Goal: Task Accomplishment & Management: Use online tool/utility

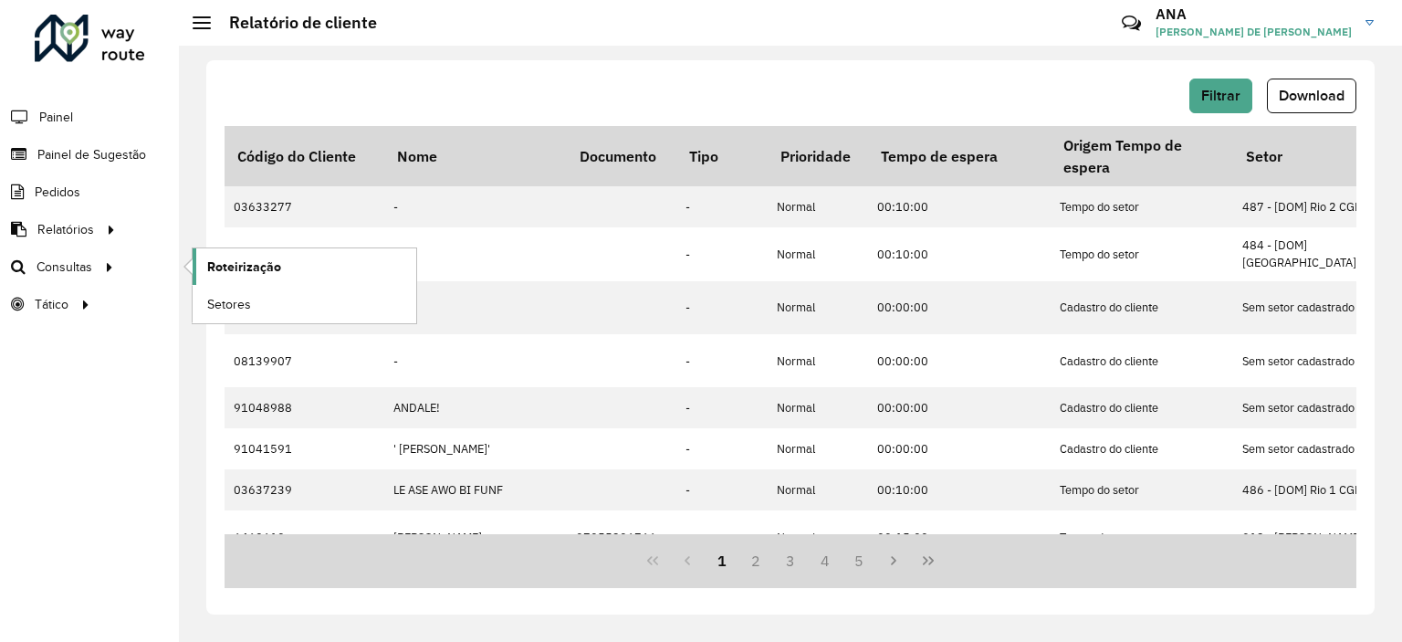
click at [231, 258] on span "Roteirização" at bounding box center [244, 266] width 74 height 19
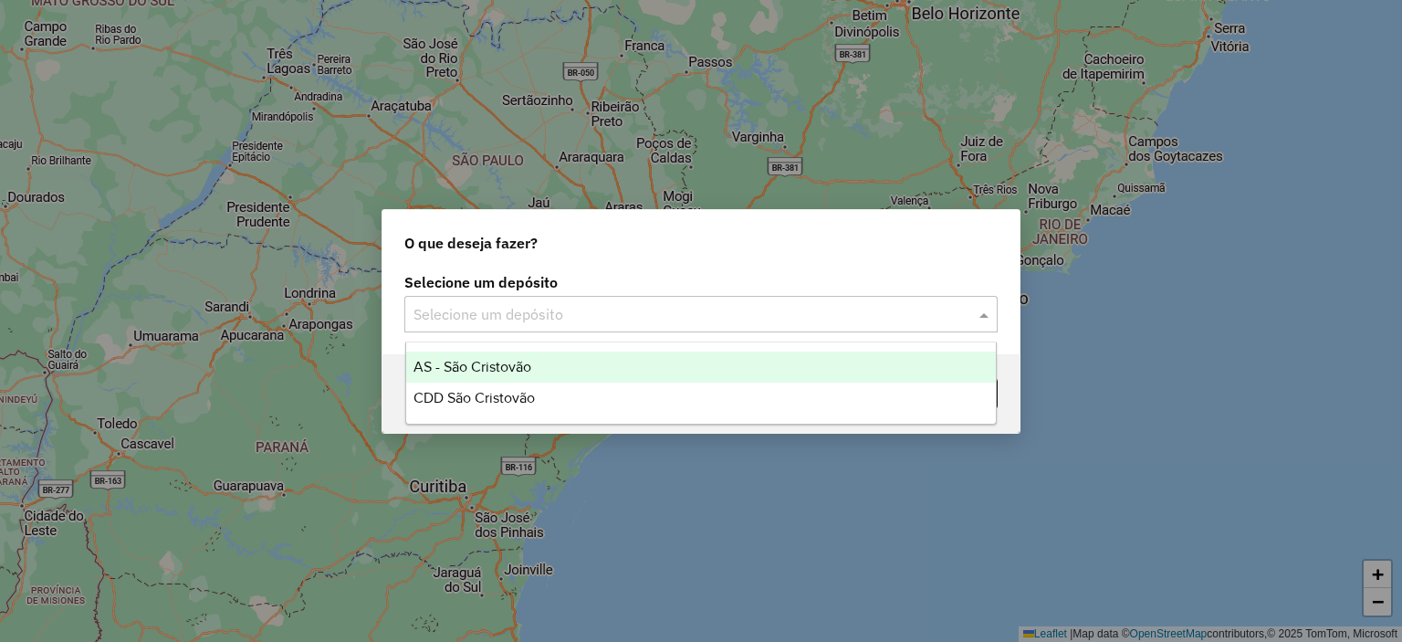
click at [588, 313] on input "text" at bounding box center [682, 315] width 538 height 22
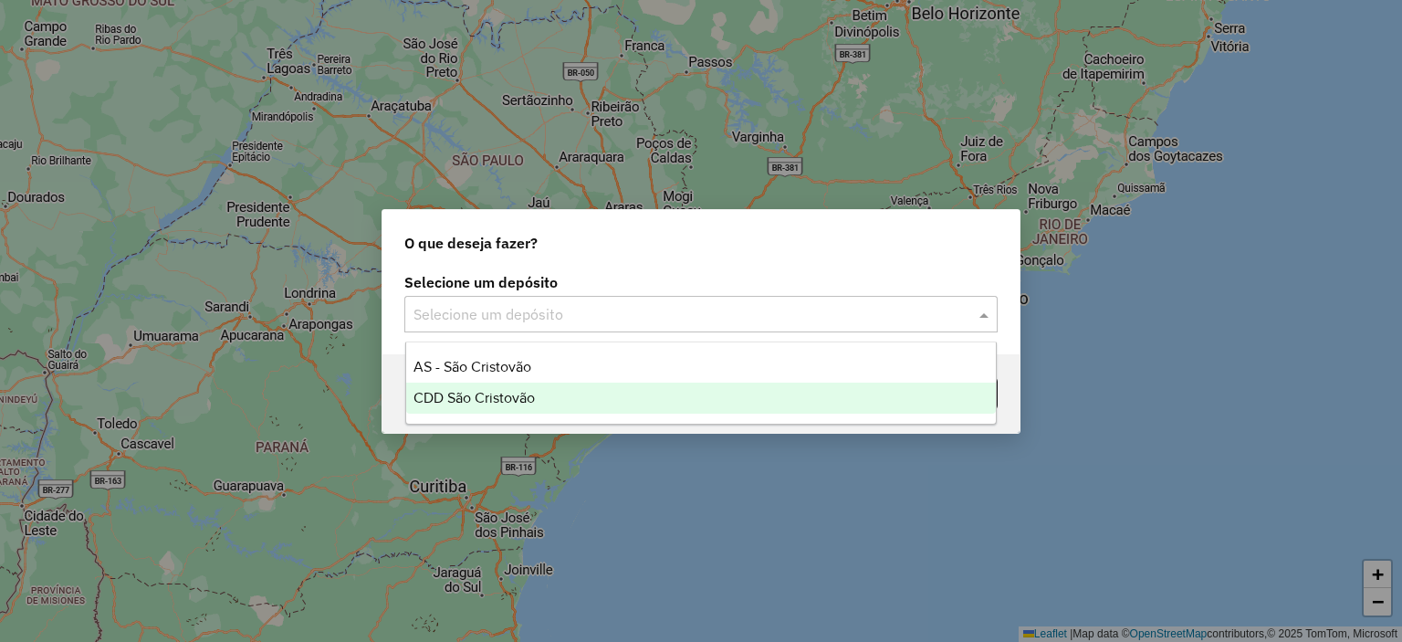
click at [485, 393] on span "CDD São Cristovão" at bounding box center [473, 398] width 121 height 16
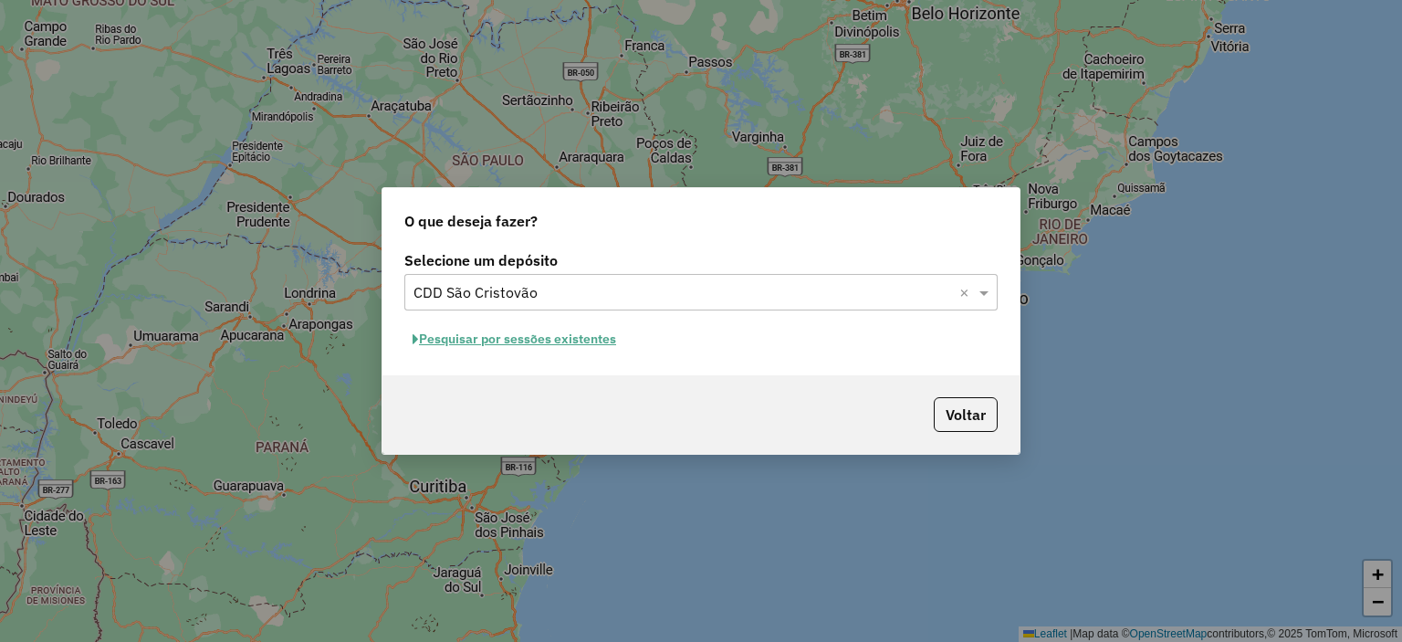
click at [551, 339] on button "Pesquisar por sessões existentes" at bounding box center [514, 339] width 220 height 28
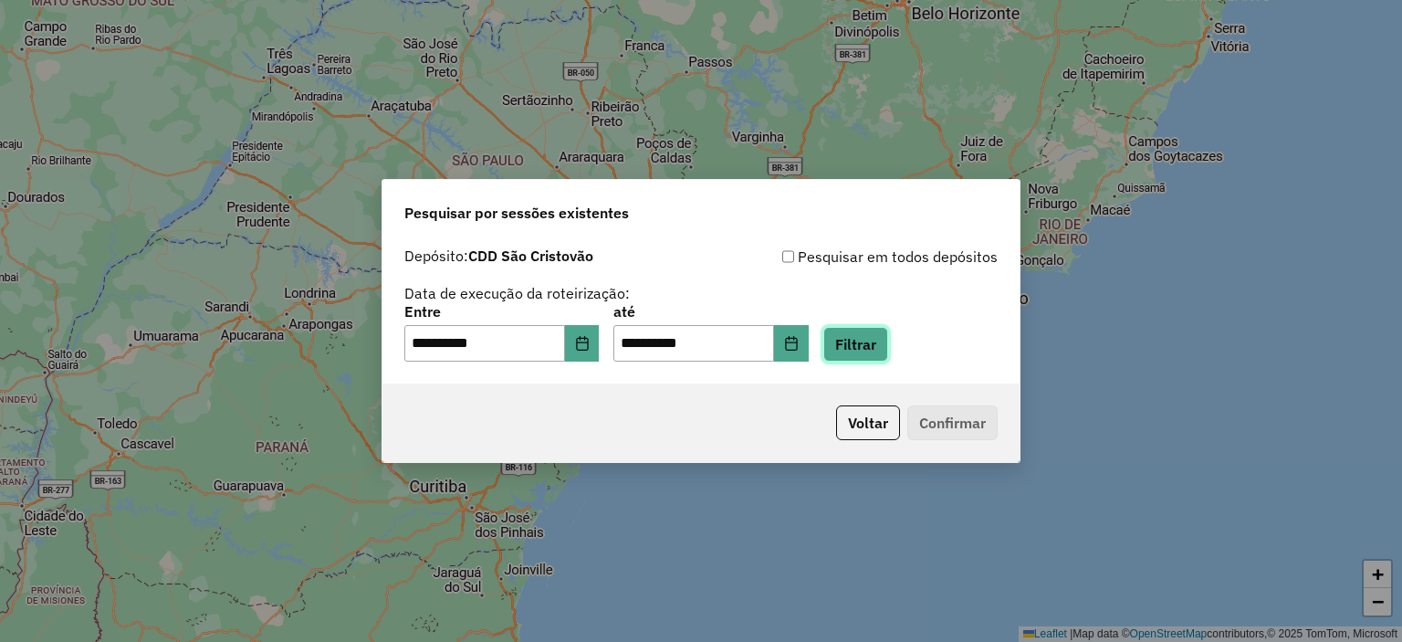
click at [855, 328] on button "Filtrar" at bounding box center [855, 344] width 65 height 35
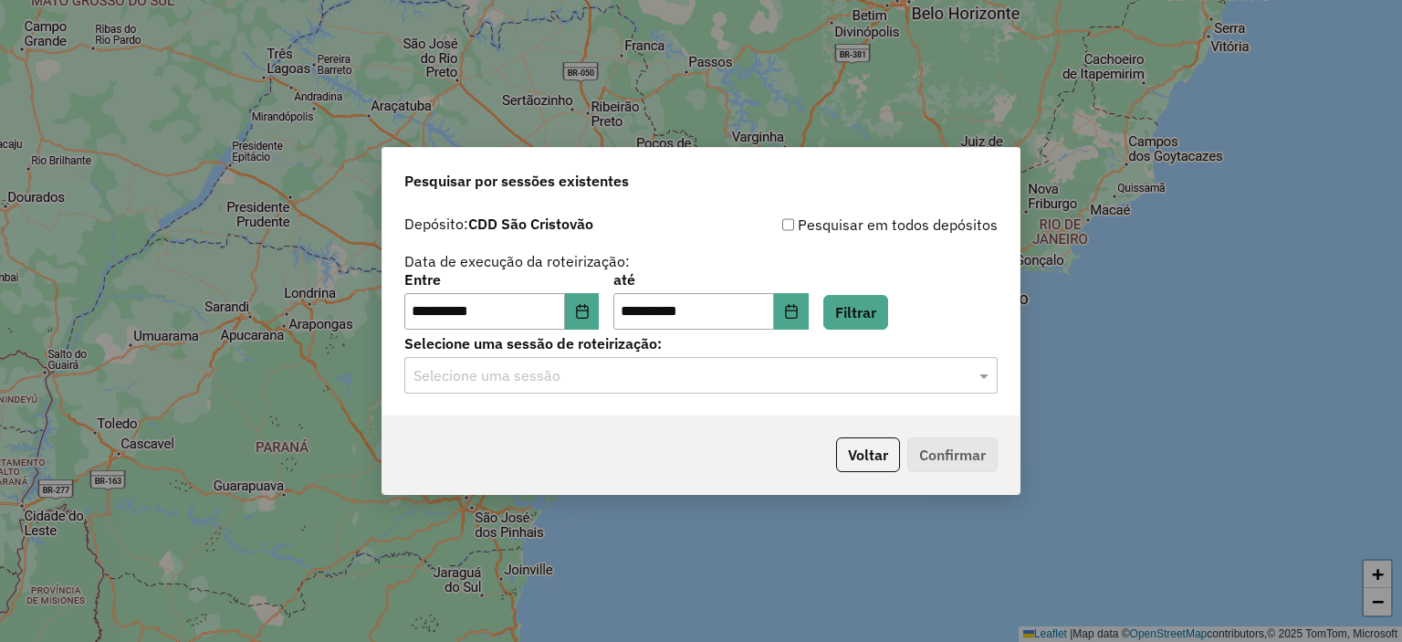
click at [661, 370] on input "text" at bounding box center [682, 376] width 538 height 22
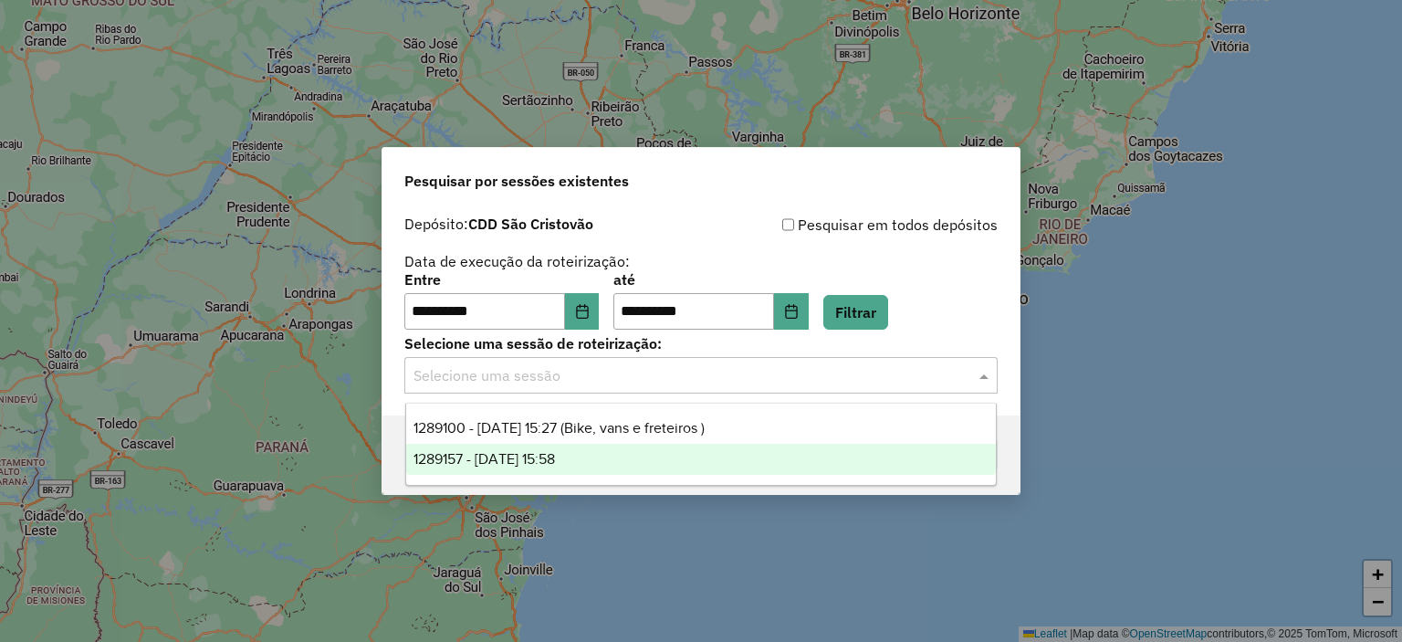
click at [527, 466] on span "1289157 - 06/10/2025 15:58" at bounding box center [483, 459] width 141 height 16
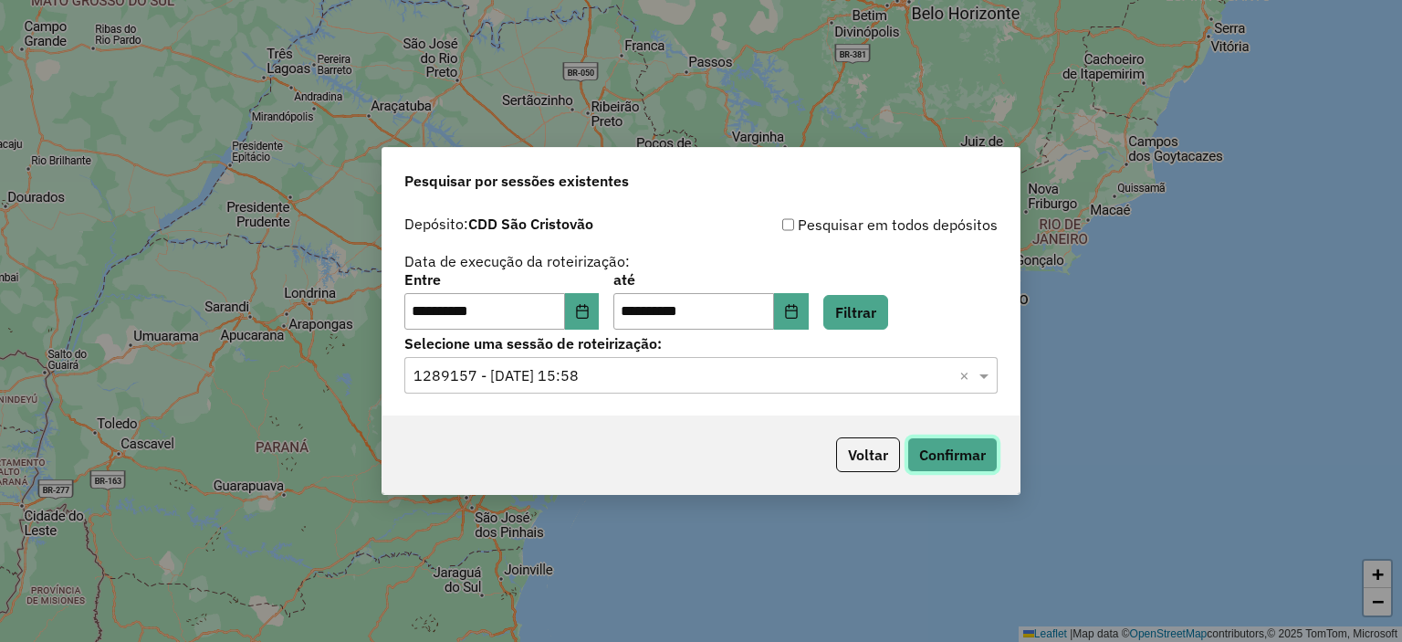
click at [972, 459] on button "Confirmar" at bounding box center [952, 454] width 90 height 35
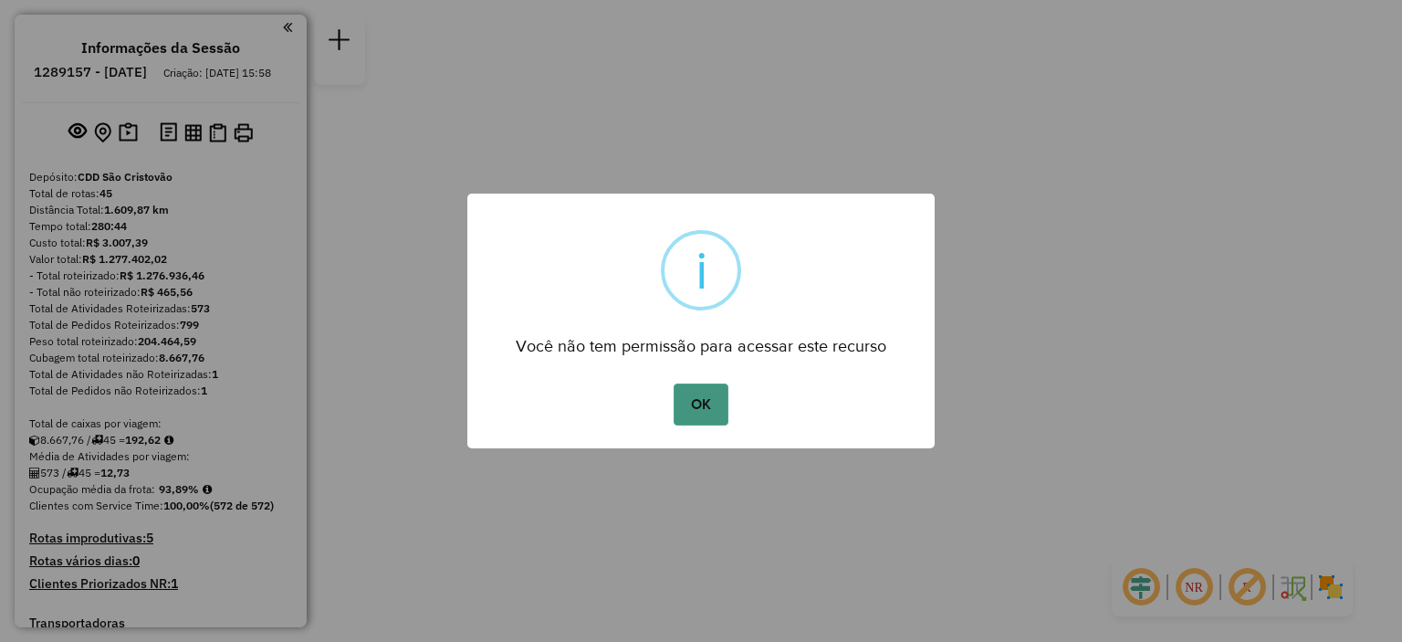
click at [691, 402] on button "OK" at bounding box center [700, 404] width 54 height 42
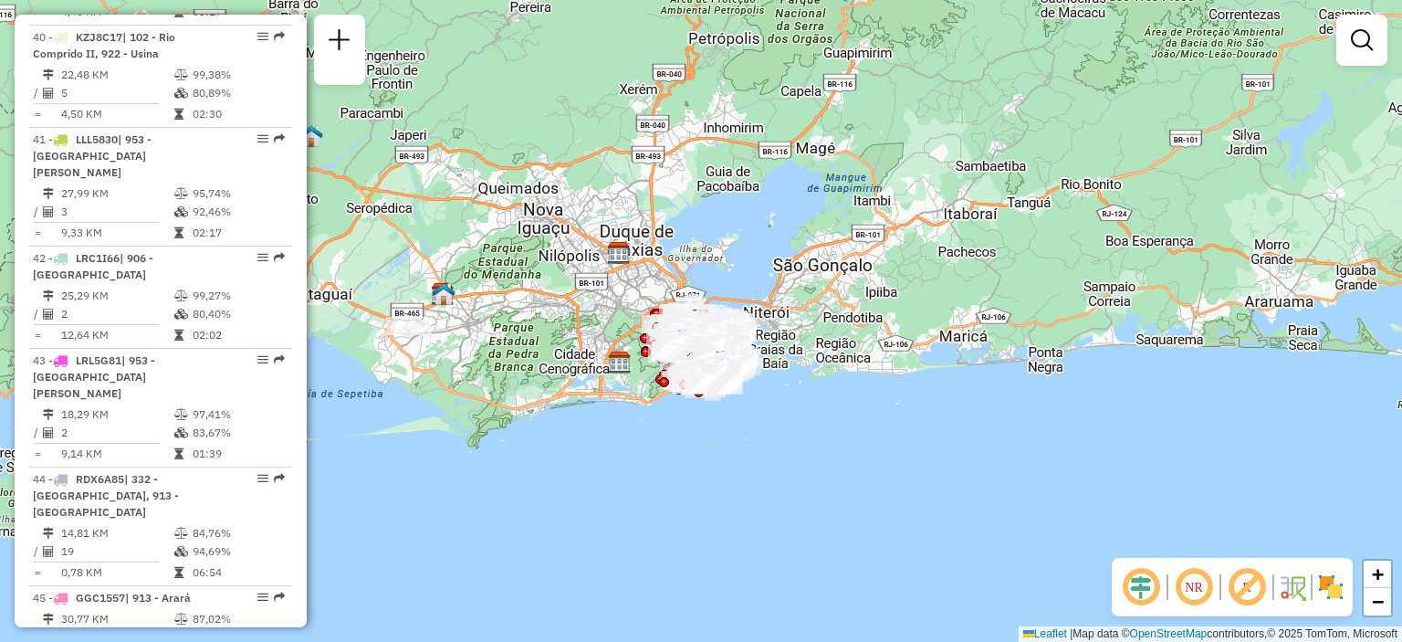
scroll to position [4902, 0]
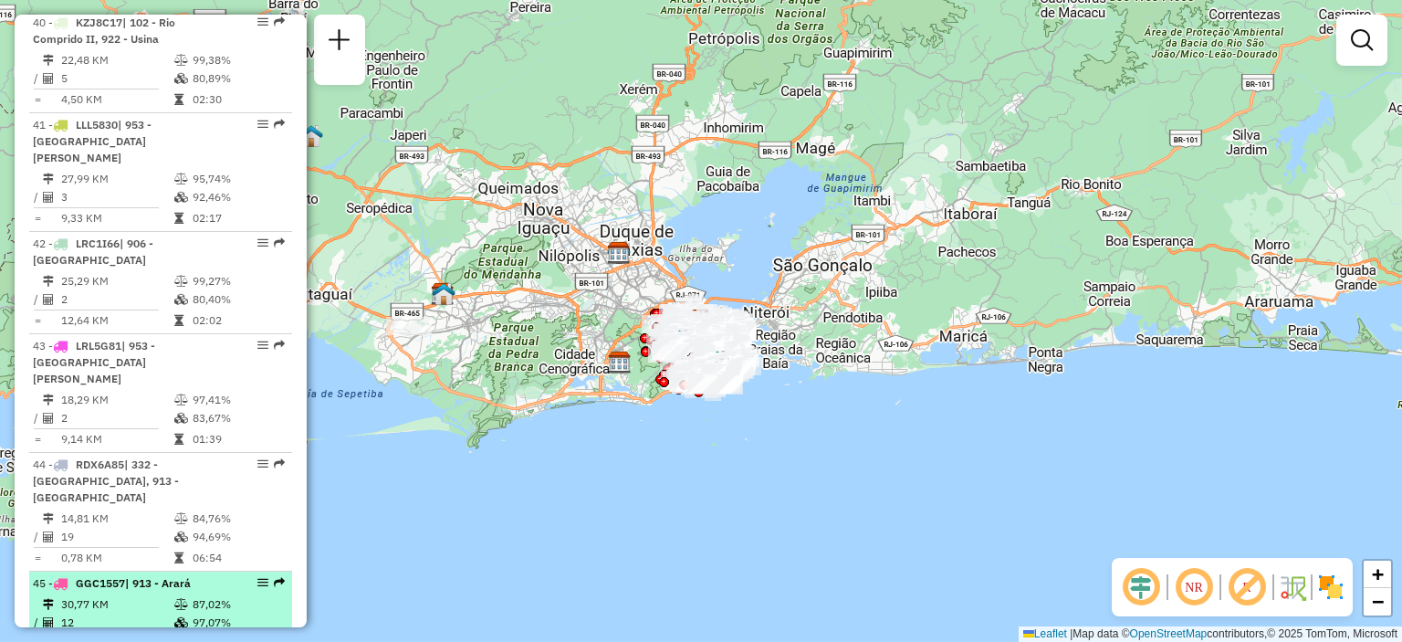
click at [257, 577] on em at bounding box center [262, 582] width 11 height 11
select select "**********"
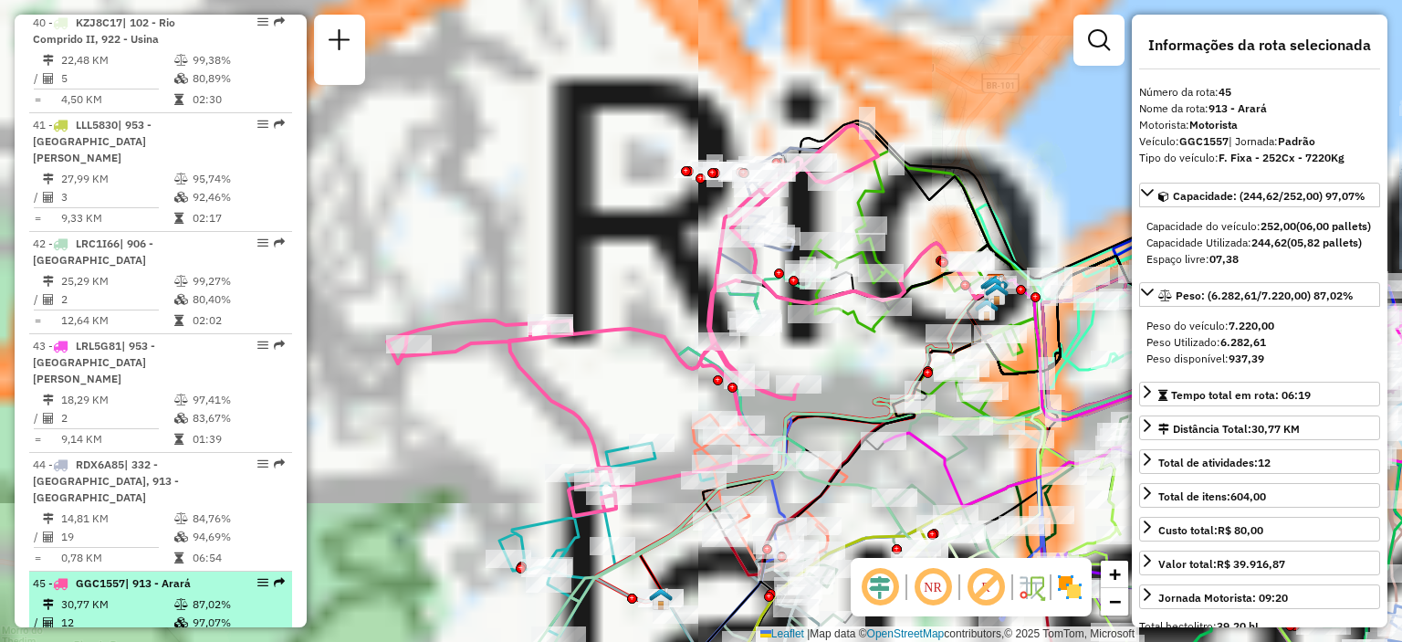
click at [257, 577] on em at bounding box center [262, 582] width 11 height 11
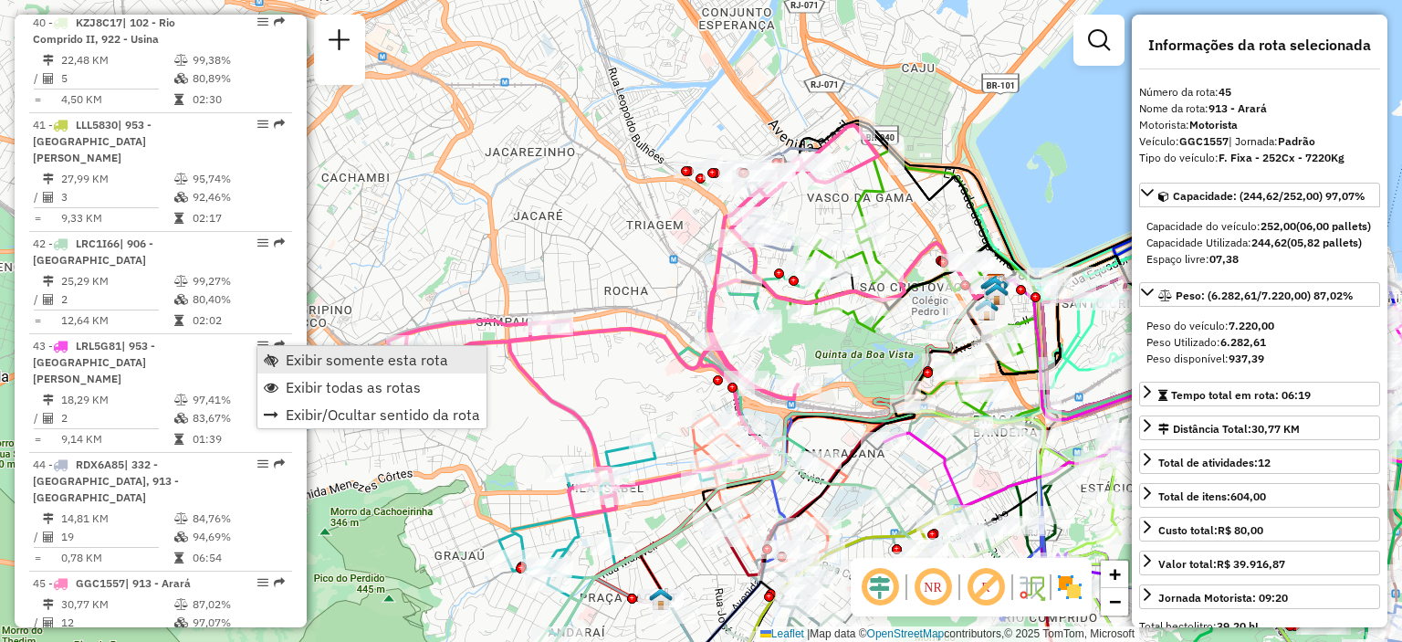
click at [286, 358] on span "Exibir somente esta rota" at bounding box center [367, 359] width 162 height 15
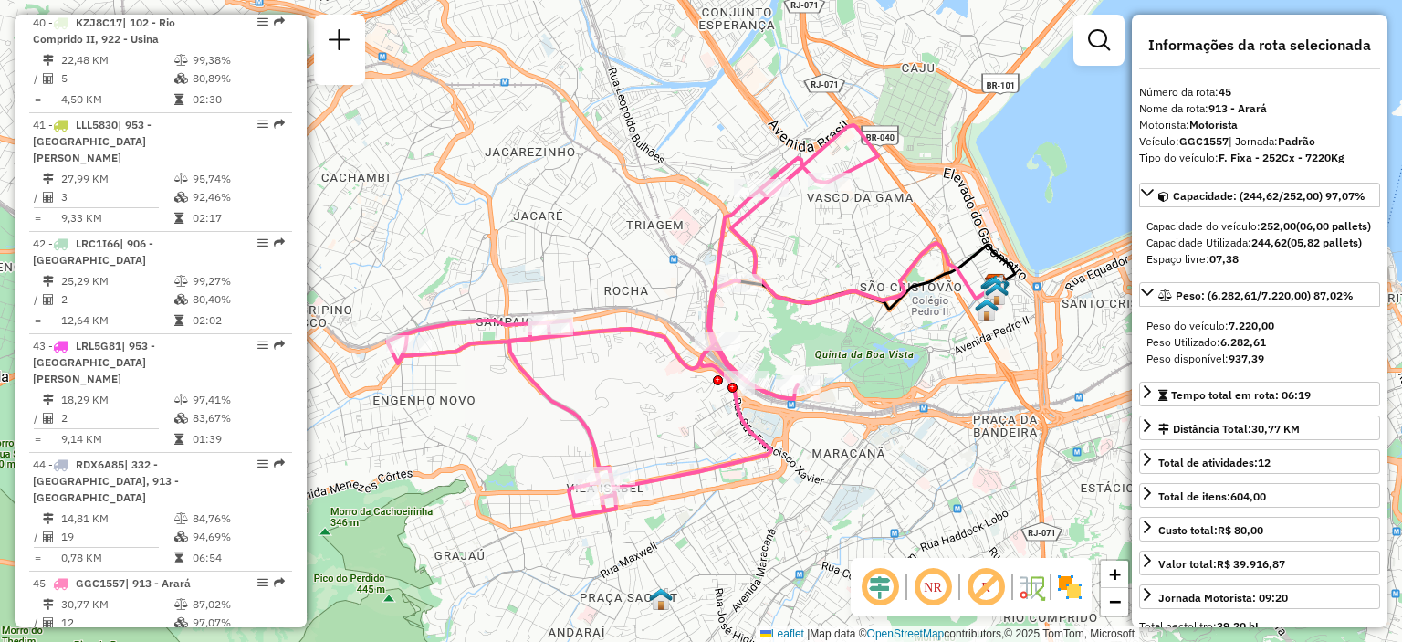
click at [1036, 590] on img at bounding box center [1031, 586] width 29 height 29
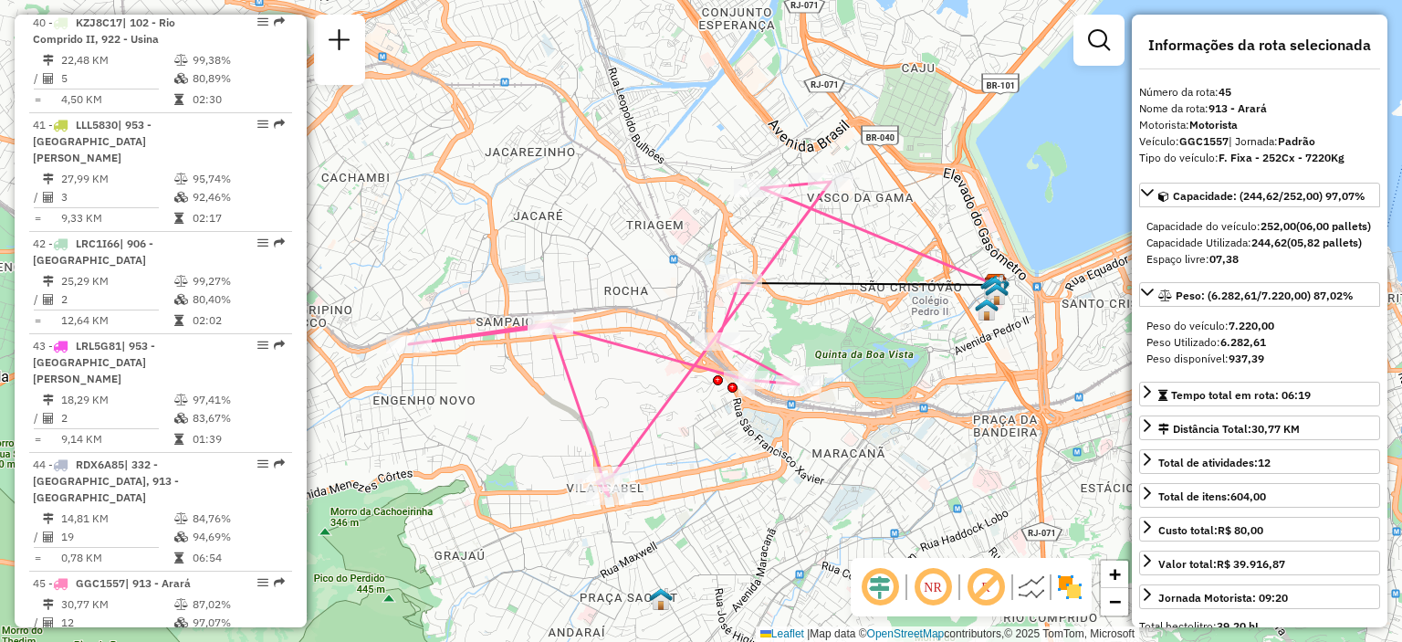
click at [1036, 590] on img at bounding box center [1031, 586] width 29 height 29
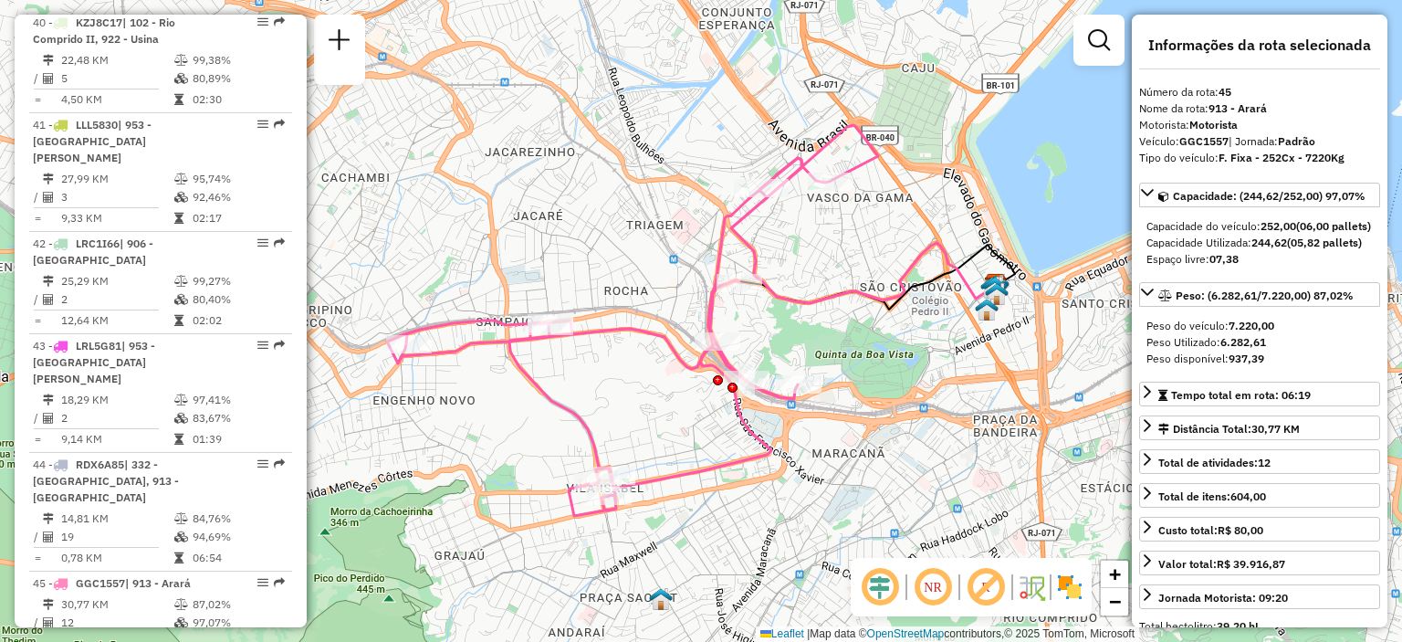
click at [987, 590] on em at bounding box center [986, 587] width 44 height 44
click at [926, 596] on em at bounding box center [933, 587] width 44 height 44
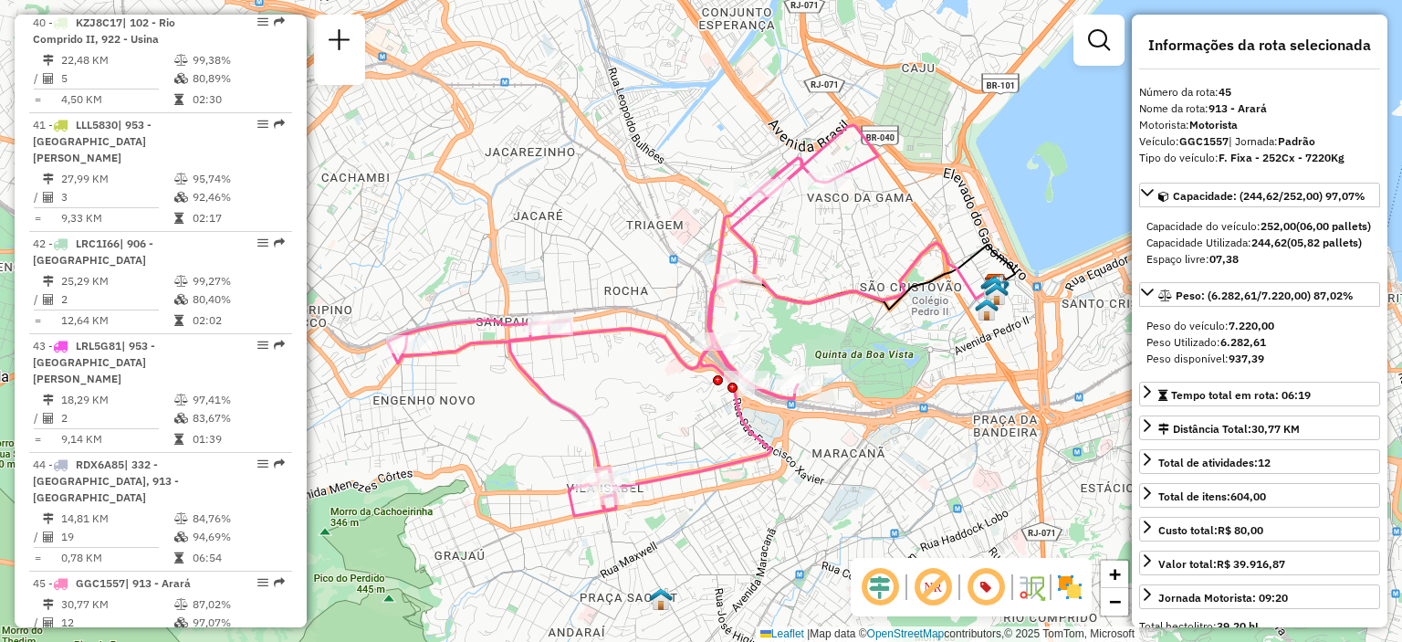
click at [926, 596] on em at bounding box center [933, 587] width 44 height 44
click at [882, 584] on em at bounding box center [880, 587] width 44 height 44
click at [1066, 581] on img at bounding box center [1069, 586] width 29 height 29
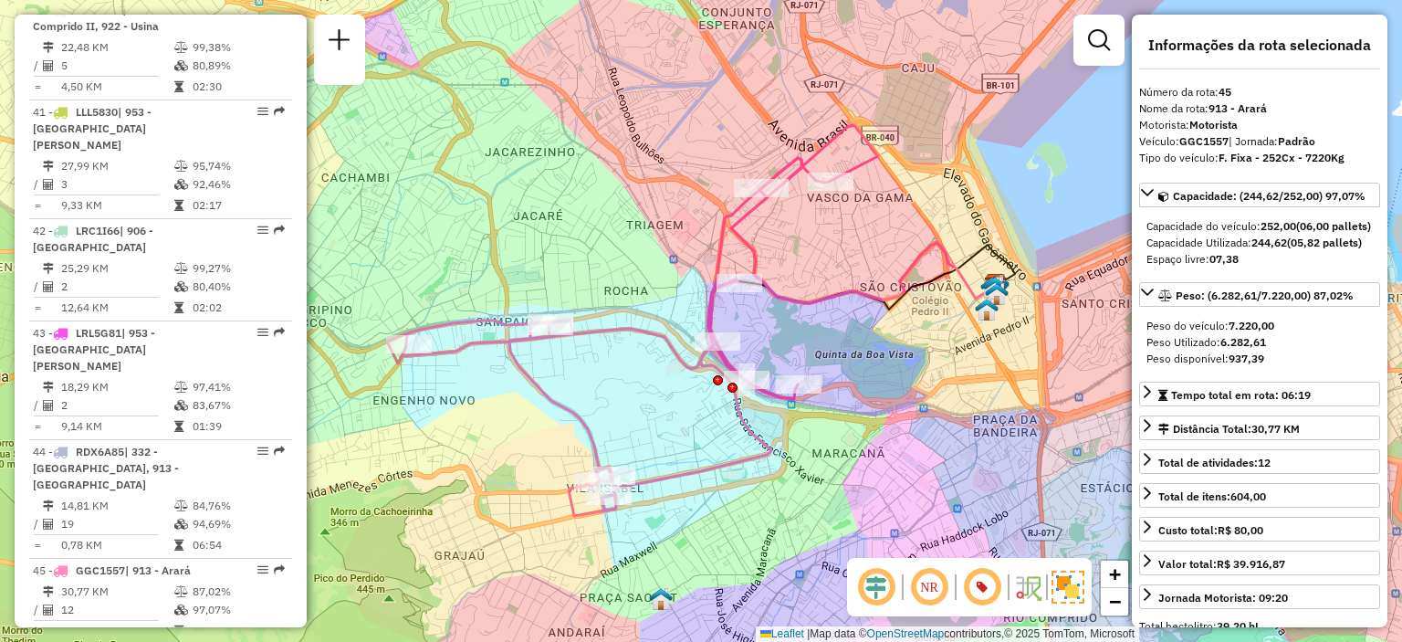
scroll to position [4950, 0]
